Goal: Transaction & Acquisition: Purchase product/service

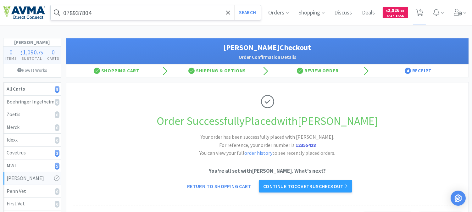
click at [126, 13] on input "078937804" at bounding box center [156, 12] width 210 height 14
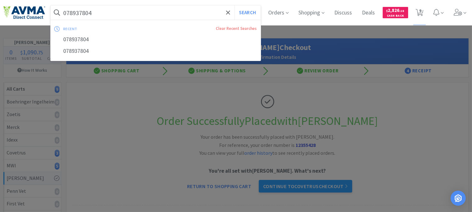
paste input "2861"
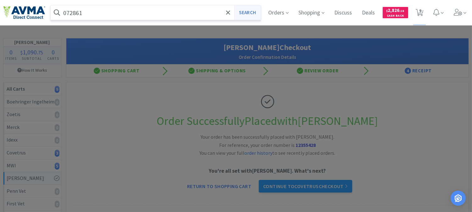
type input "072861"
click at [244, 13] on button "Search" at bounding box center [247, 12] width 26 height 14
select select "1"
select select "5"
select select "2"
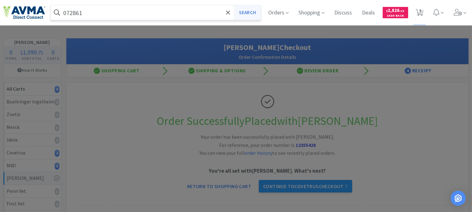
select select "1"
select select "2"
select select "1"
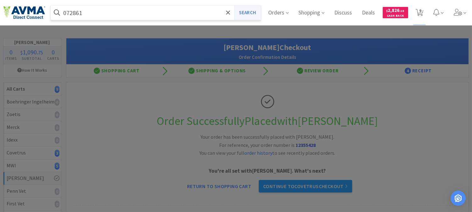
select select "1"
